Goal: Information Seeking & Learning: Learn about a topic

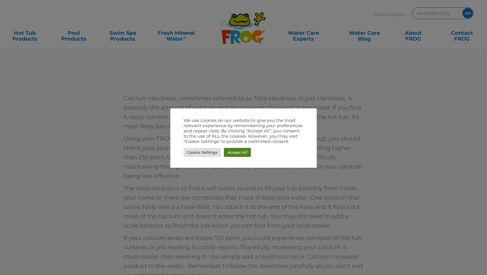
click at [233, 152] on link "Accept All" at bounding box center [237, 152] width 27 height 9
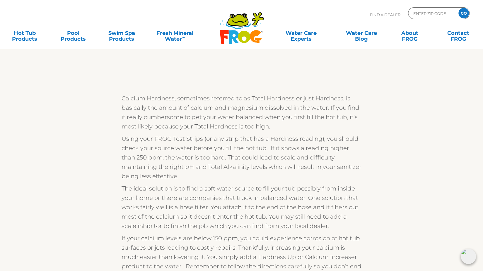
click at [72, 127] on div "Did you know that there is calcium in the water you use to fill your hot tub? E…" at bounding box center [241, 154] width 360 height 355
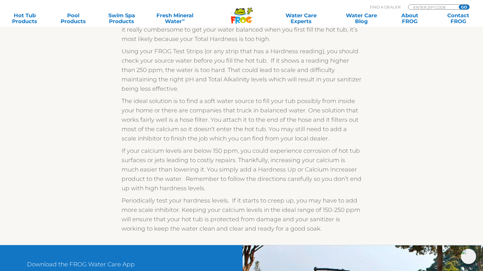
scroll to position [248, 0]
click at [16, 145] on section "Did you know that there is calcium in the water you use to fill your hot tub? E…" at bounding box center [241, 57] width 487 height 374
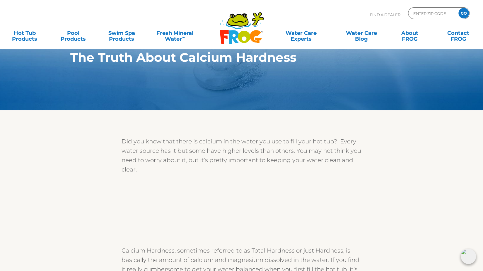
scroll to position [0, 0]
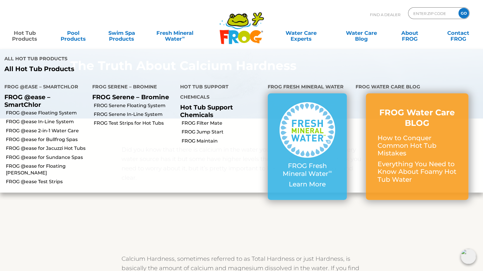
click at [23, 32] on link "Hot Tub Products" at bounding box center [25, 33] width 38 height 12
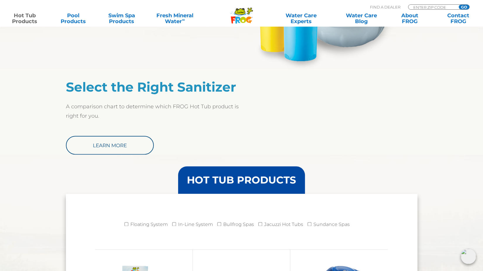
scroll to position [468, 0]
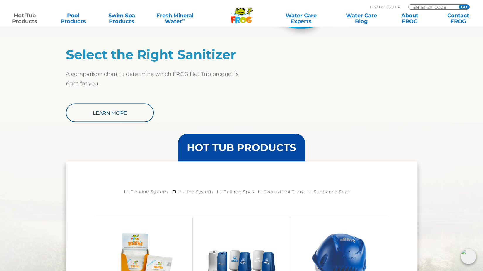
click at [175, 191] on input "In-Line System" at bounding box center [174, 192] width 4 height 4
checkbox input "true"
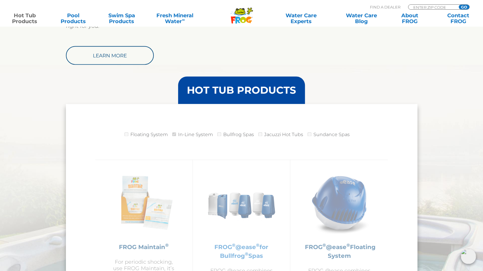
scroll to position [556, 0]
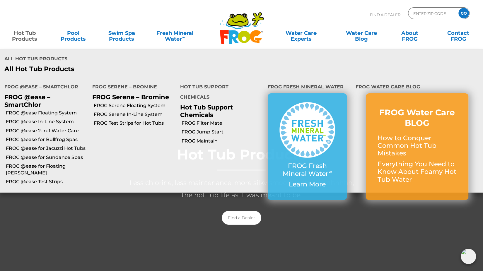
click at [28, 37] on link "Hot Tub Products" at bounding box center [25, 33] width 38 height 12
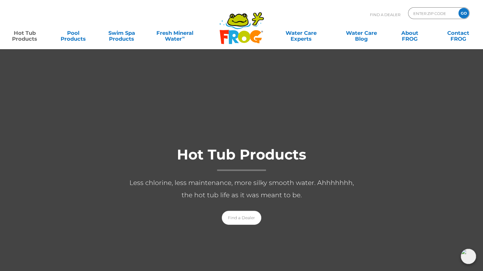
click at [27, 37] on link "Hot Tub Products" at bounding box center [25, 33] width 38 height 12
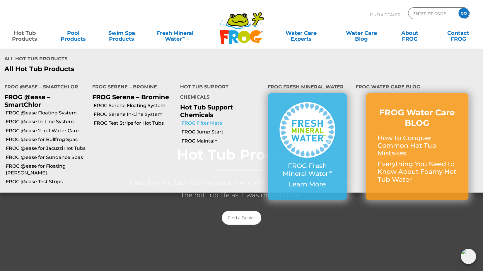
click at [207, 120] on link "FROG Filter Mate" at bounding box center [222, 123] width 82 height 6
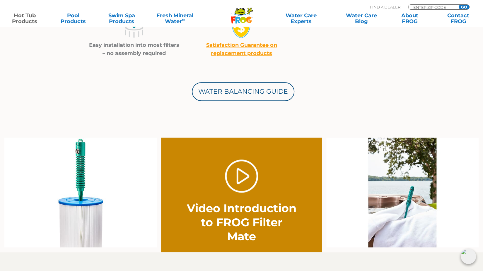
scroll to position [322, 0]
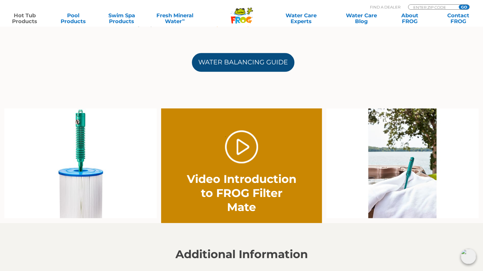
click at [231, 63] on link "Water Balancing Guide" at bounding box center [243, 62] width 102 height 19
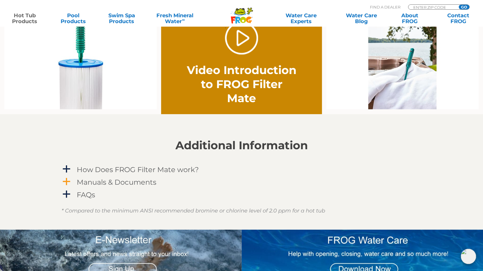
scroll to position [439, 0]
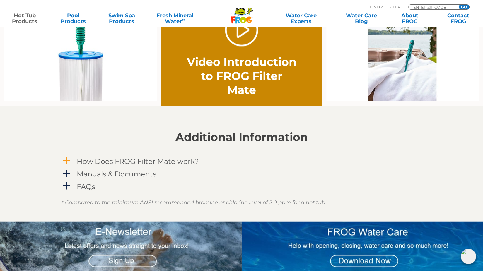
click at [67, 160] on span "a" at bounding box center [66, 161] width 9 height 9
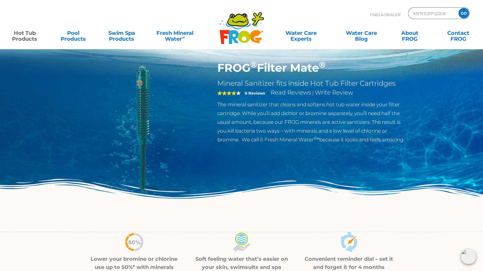
scroll to position [0, 0]
